Goal: Task Accomplishment & Management: Manage account settings

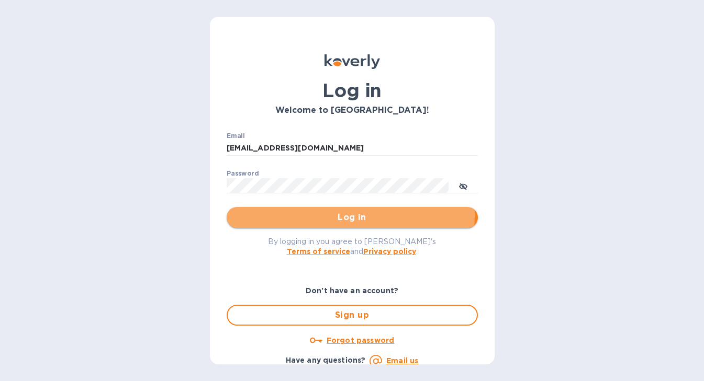
click at [317, 215] on span "Log in" at bounding box center [352, 217] width 234 height 13
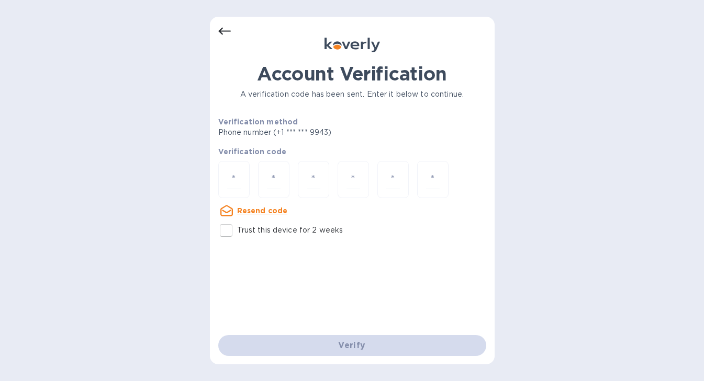
click at [217, 236] on input "Trust this device for 2 weeks" at bounding box center [226, 231] width 22 height 22
checkbox input "true"
click at [234, 188] on input "number" at bounding box center [234, 179] width 14 height 19
click at [235, 182] on input "number" at bounding box center [234, 179] width 14 height 19
type input "3"
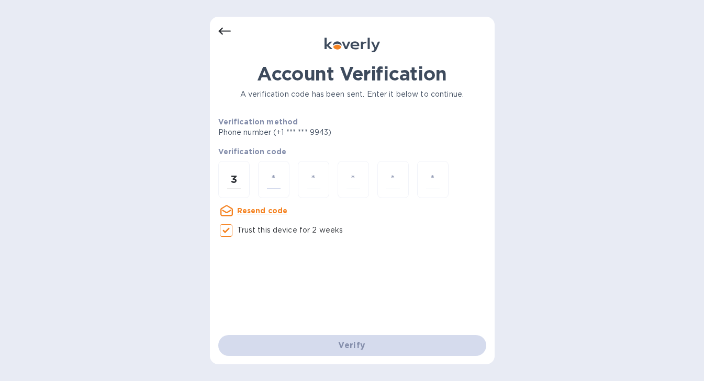
type input "5"
type input "8"
type input "0"
type input "2"
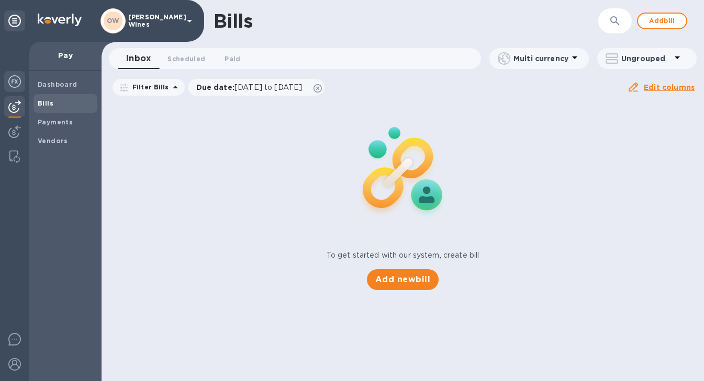
click at [16, 87] on img at bounding box center [14, 81] width 13 height 13
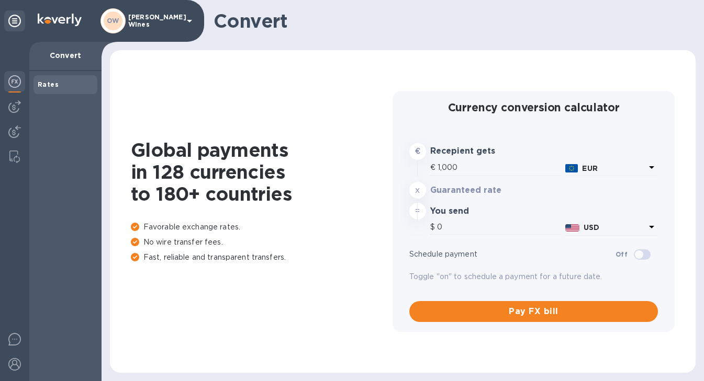
type input "1,168.8"
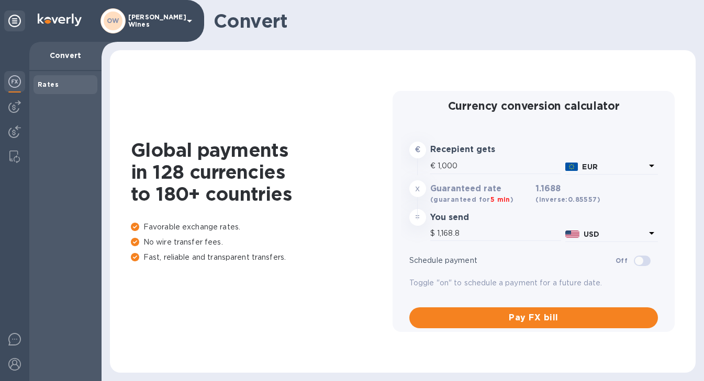
click at [15, 78] on img at bounding box center [14, 81] width 13 height 13
click at [24, 108] on div at bounding box center [14, 106] width 21 height 21
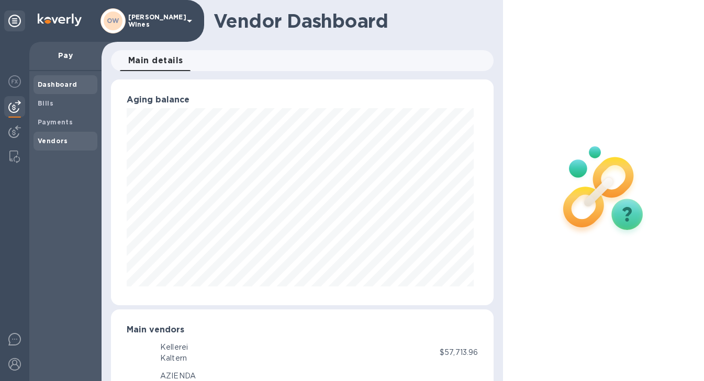
scroll to position [522997, 522844]
click at [57, 144] on b "Vendors" at bounding box center [53, 141] width 30 height 8
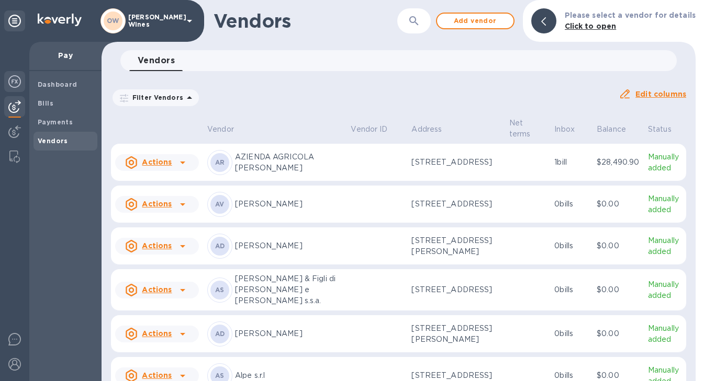
click at [16, 81] on img at bounding box center [14, 81] width 13 height 13
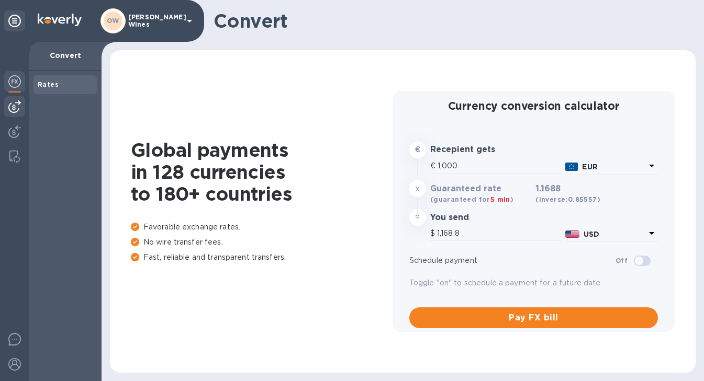
click at [13, 108] on img at bounding box center [14, 106] width 13 height 13
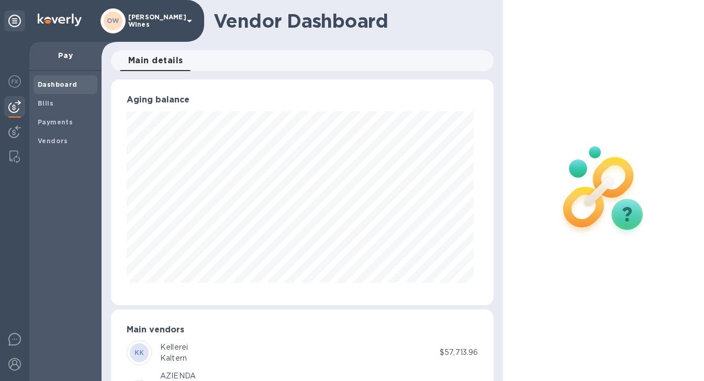
scroll to position [226, 378]
click at [49, 141] on b "Vendors" at bounding box center [53, 141] width 30 height 8
